Goal: Transaction & Acquisition: Purchase product/service

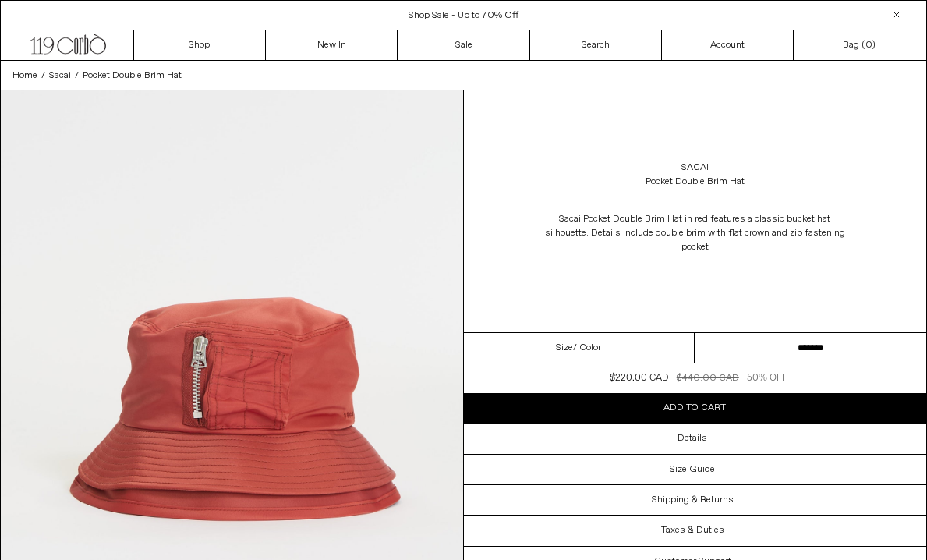
click at [585, 412] on button "Add to cart" at bounding box center [695, 408] width 463 height 30
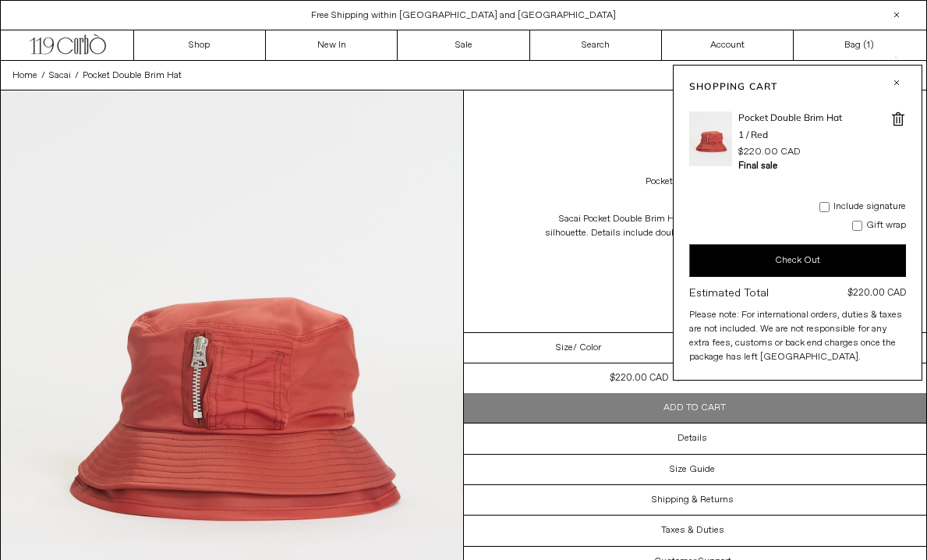
click at [891, 120] on span at bounding box center [899, 120] width 16 height 16
